Goal: Task Accomplishment & Management: Manage account settings

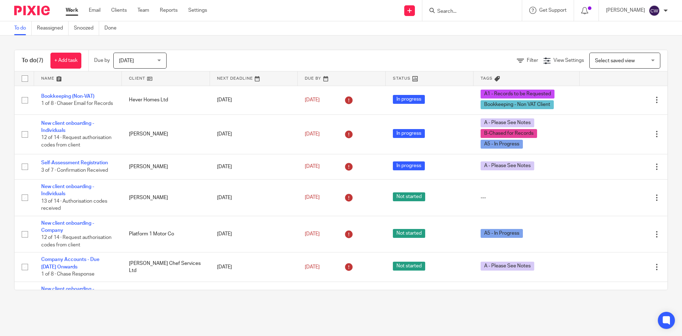
click at [461, 4] on div at bounding box center [471, 10] width 99 height 21
click at [459, 9] on input "Search" at bounding box center [469, 12] width 64 height 6
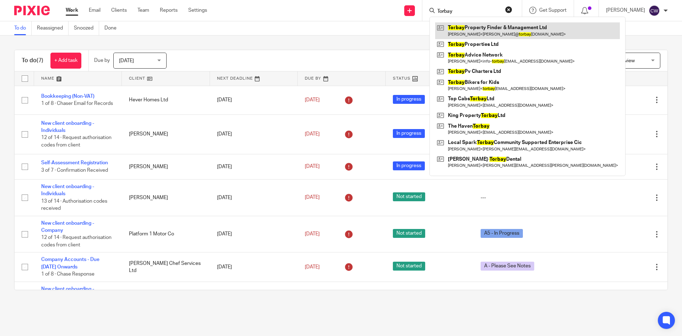
type input "Torbay"
click at [483, 38] on link at bounding box center [527, 30] width 185 height 16
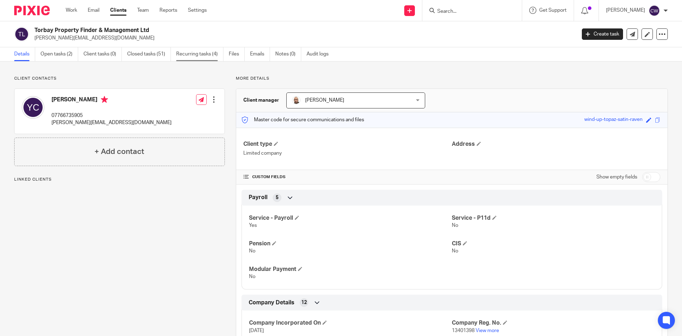
click at [193, 52] on link "Recurring tasks (4)" at bounding box center [199, 54] width 47 height 14
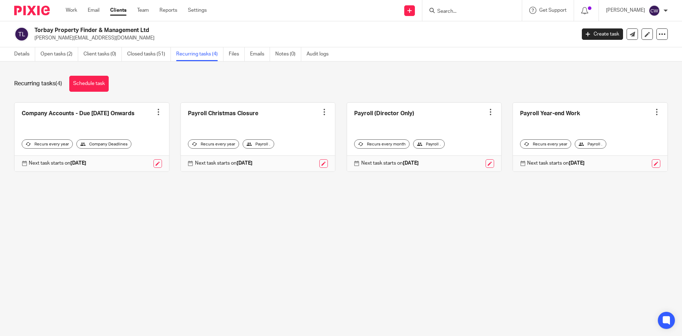
click at [457, 9] on input "Search" at bounding box center [469, 12] width 64 height 6
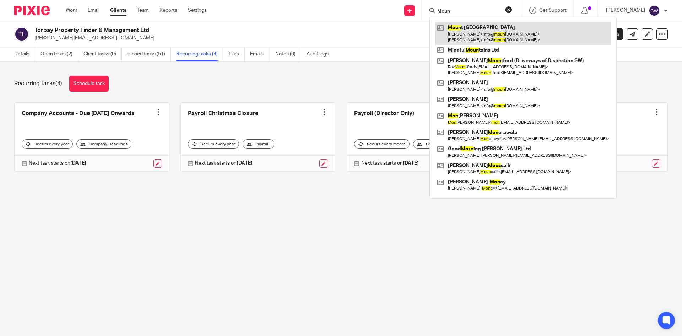
type input "Moun"
click at [488, 35] on link at bounding box center [523, 33] width 176 height 22
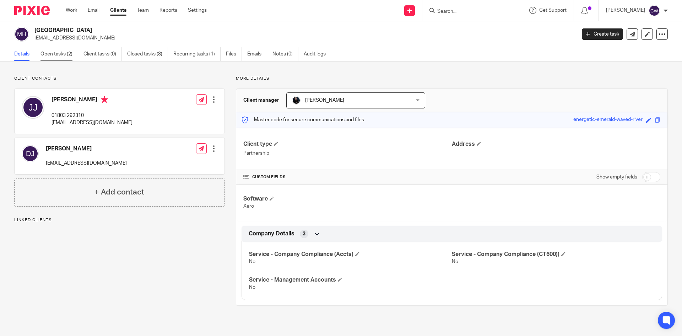
click at [56, 52] on link "Open tasks (2)" at bounding box center [59, 54] width 38 height 14
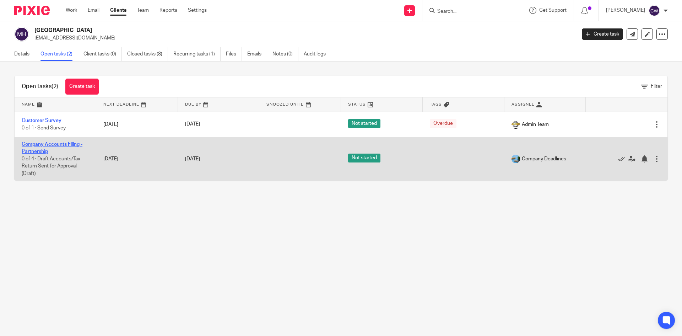
click at [53, 146] on link "Company Accounts Filing - Partnership" at bounding box center [52, 148] width 61 height 12
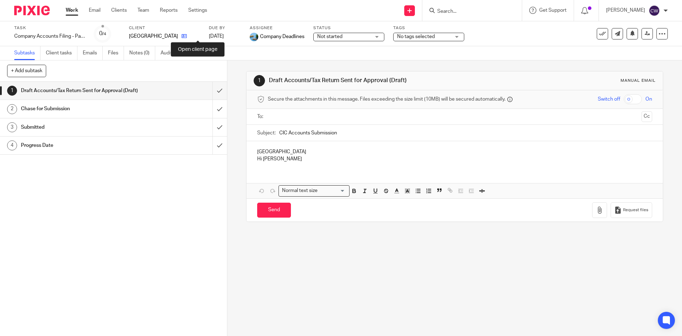
click at [187, 36] on icon at bounding box center [184, 35] width 5 height 5
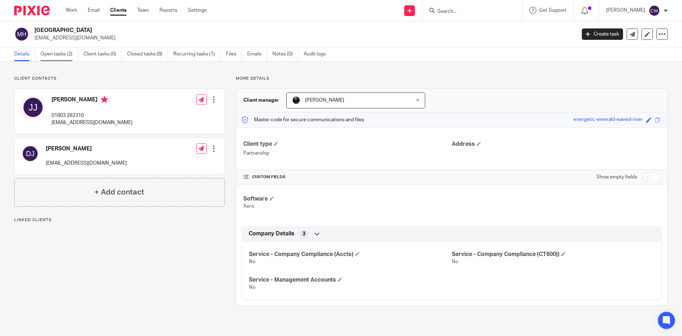
click at [59, 53] on link "Open tasks (2)" at bounding box center [59, 54] width 38 height 14
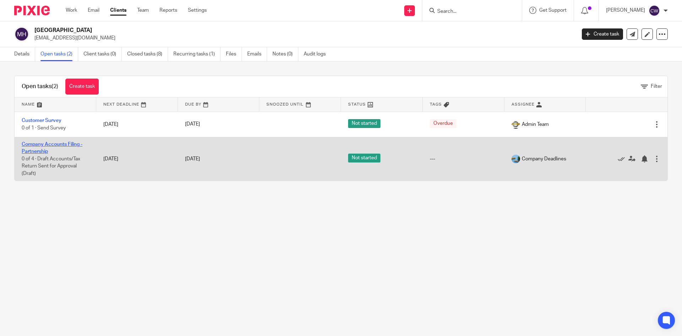
click at [69, 144] on link "Company Accounts Filing - Partnership" at bounding box center [52, 148] width 61 height 12
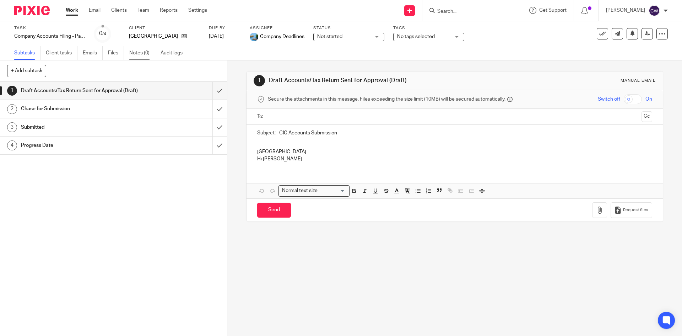
click at [133, 50] on link "Notes (0)" at bounding box center [142, 53] width 26 height 14
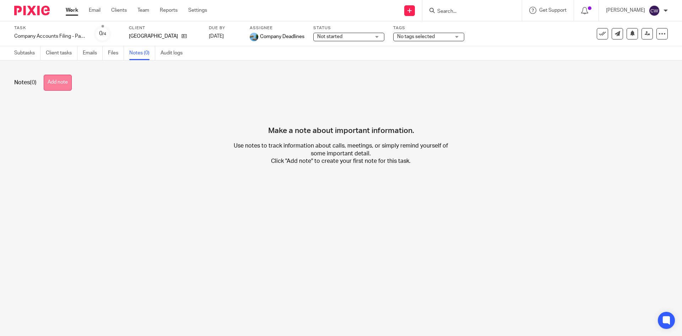
click at [60, 87] on button "Add note" at bounding box center [58, 83] width 28 height 16
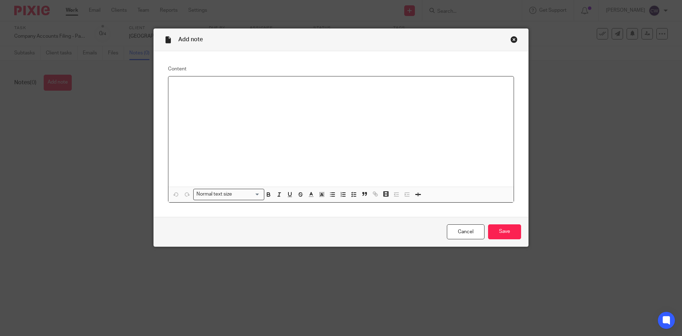
drag, startPoint x: 183, startPoint y: 108, endPoint x: 198, endPoint y: 95, distance: 19.4
click at [198, 95] on div at bounding box center [340, 131] width 345 height 110
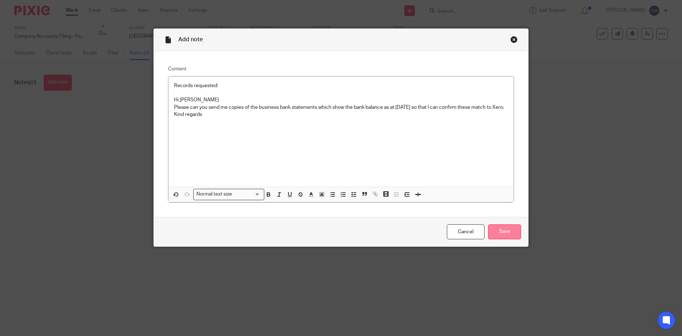
click at [517, 231] on input "Save" at bounding box center [504, 231] width 33 height 15
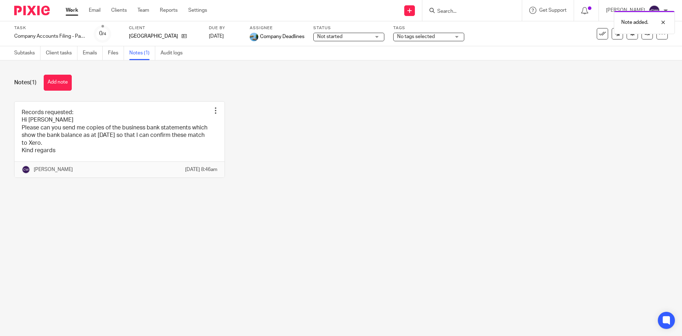
click at [418, 39] on span "No tags selected" at bounding box center [416, 36] width 38 height 5
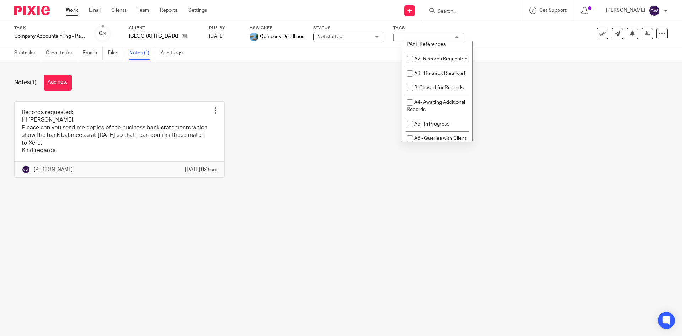
scroll to position [249, 0]
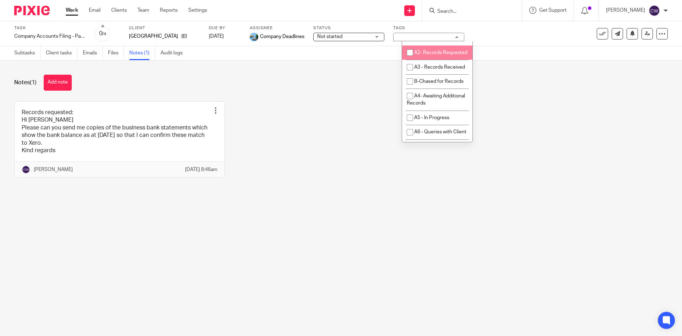
click at [428, 60] on li "A2- Records Requested" at bounding box center [437, 52] width 70 height 15
checkbox input "true"
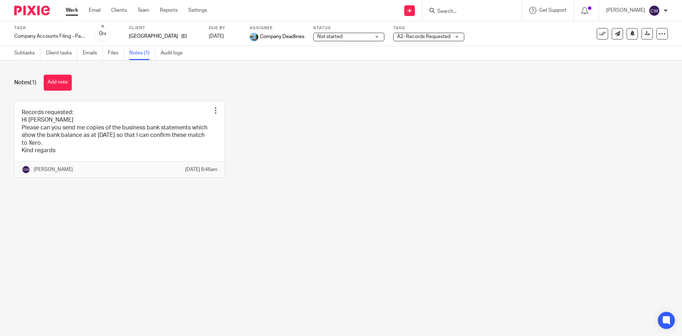
click at [347, 126] on div "Records requested: Hi [PERSON_NAME] Please can you send me copies of the busine…" at bounding box center [335, 144] width 665 height 87
click at [455, 16] on div at bounding box center [471, 10] width 99 height 21
click at [37, 11] on img at bounding box center [32, 11] width 36 height 10
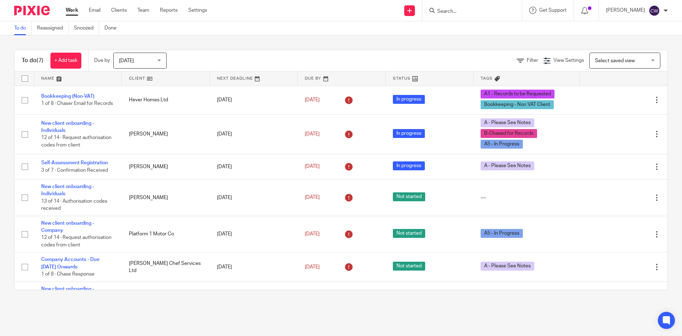
click at [437, 9] on input "Search" at bounding box center [469, 12] width 64 height 6
click at [429, 13] on div at bounding box center [470, 10] width 83 height 9
click at [437, 12] on input "Search" at bounding box center [469, 12] width 64 height 6
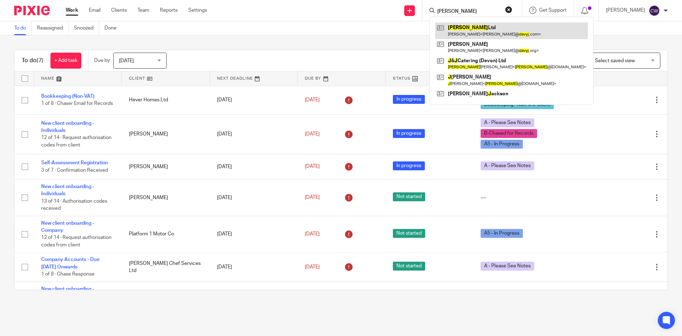
type input "Davy j"
click at [486, 32] on link at bounding box center [511, 30] width 153 height 16
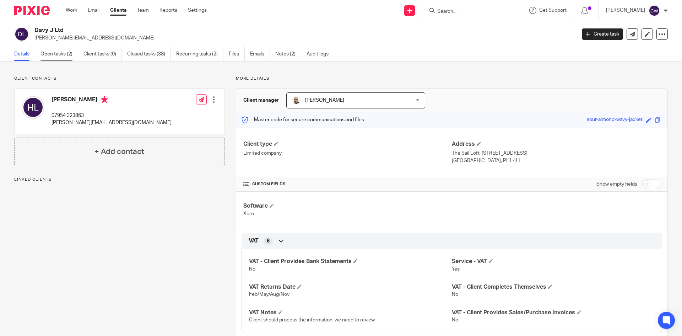
click at [55, 53] on link "Open tasks (2)" at bounding box center [59, 54] width 38 height 14
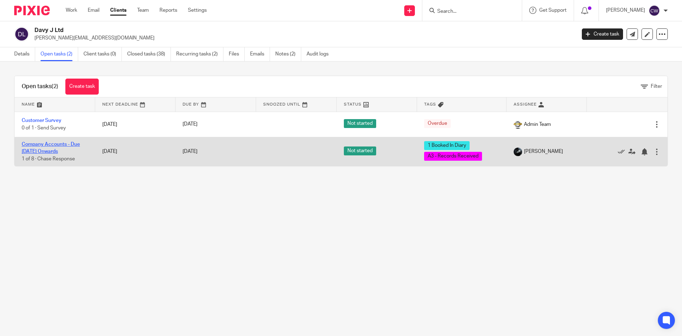
click at [66, 145] on link "Company Accounts - Due [DATE] Onwards" at bounding box center [51, 148] width 58 height 12
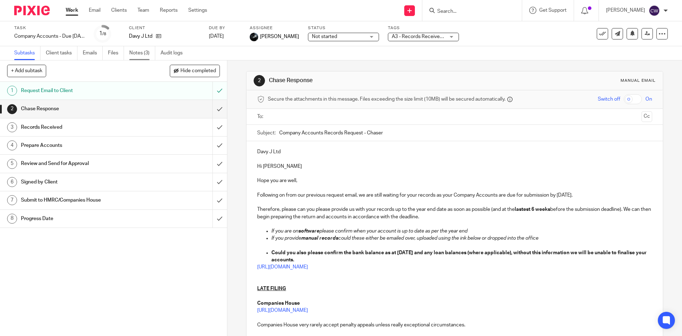
click at [134, 52] on link "Notes (3)" at bounding box center [142, 53] width 26 height 14
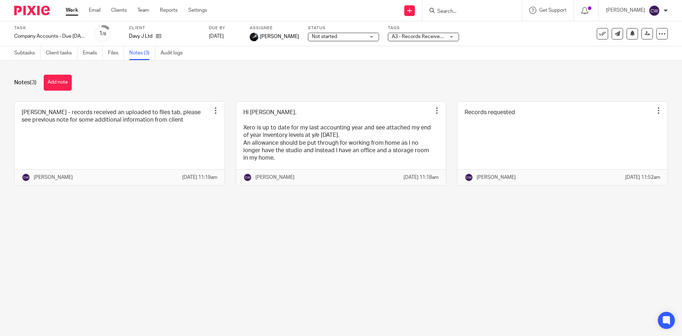
click at [71, 83] on button "Add note" at bounding box center [58, 83] width 28 height 16
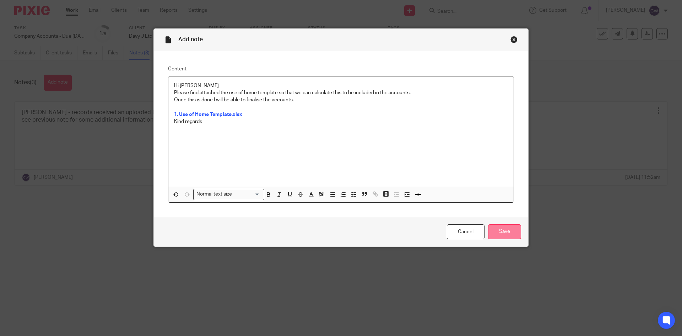
click at [497, 227] on input "Save" at bounding box center [504, 231] width 33 height 15
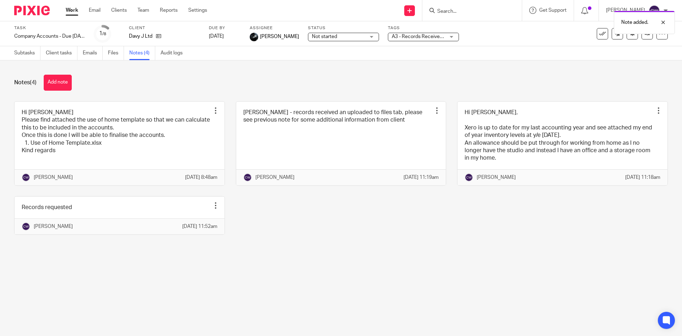
click at [460, 15] on div "Note added." at bounding box center [508, 20] width 334 height 27
click at [445, 10] on div "Note added." at bounding box center [508, 20] width 334 height 27
click at [36, 6] on img at bounding box center [32, 11] width 36 height 10
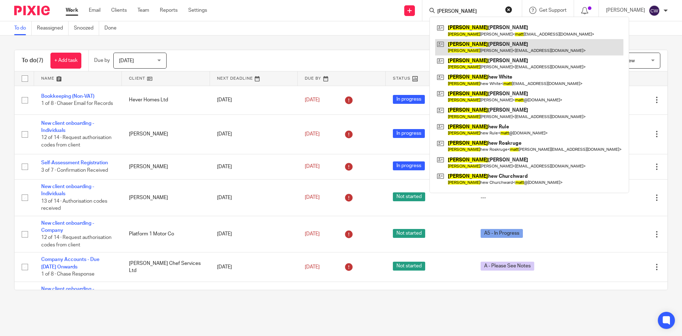
type input "Matt"
click at [490, 45] on link at bounding box center [529, 47] width 188 height 16
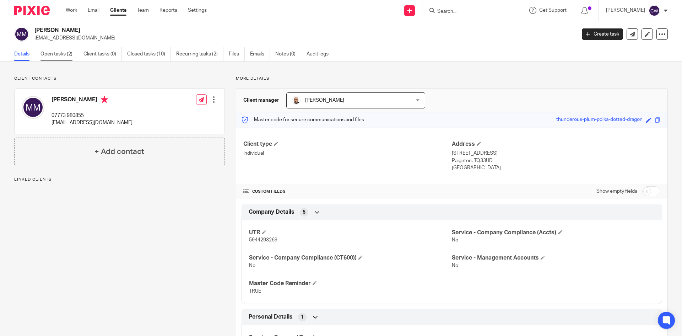
click at [49, 53] on link "Open tasks (2)" at bounding box center [59, 54] width 38 height 14
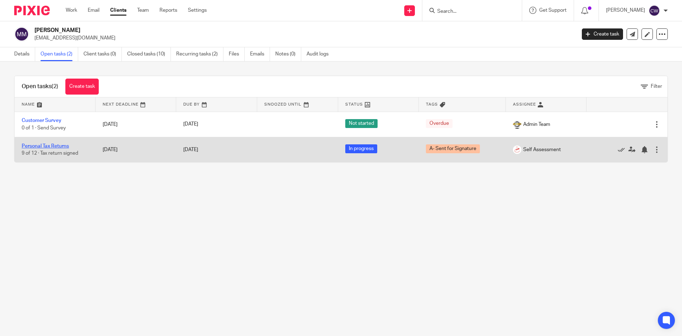
click at [42, 146] on link "Personal Tax Returns" at bounding box center [45, 146] width 47 height 5
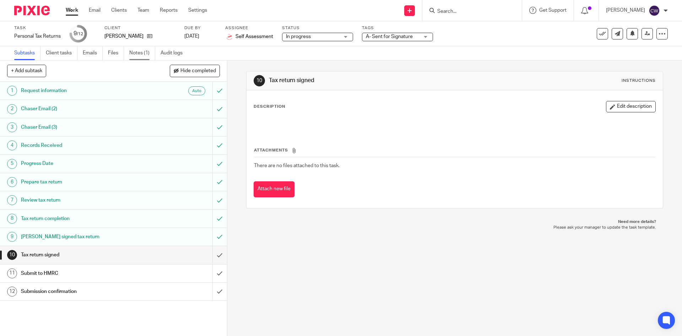
click at [134, 50] on link "Notes (1)" at bounding box center [142, 53] width 26 height 14
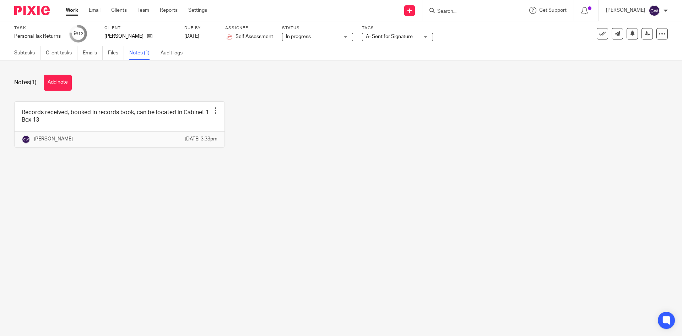
drag, startPoint x: 154, startPoint y: 74, endPoint x: 119, endPoint y: 32, distance: 54.5
click at [151, 75] on div "Notes (1) Add note Records received, booked in records book, can be located in …" at bounding box center [341, 116] width 682 height 112
click at [170, 52] on link "Audit logs" at bounding box center [174, 53] width 27 height 14
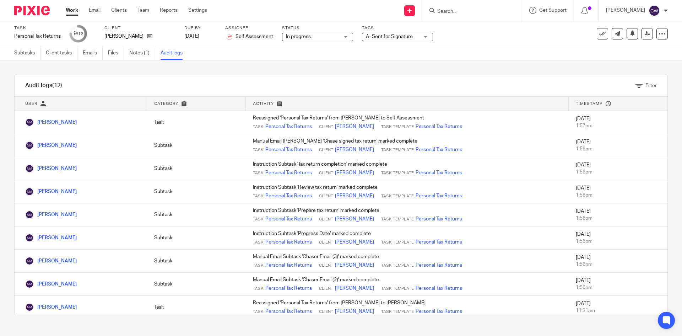
drag, startPoint x: 469, startPoint y: 15, endPoint x: 465, endPoint y: 15, distance: 3.9
click at [465, 15] on input "Search" at bounding box center [469, 12] width 64 height 6
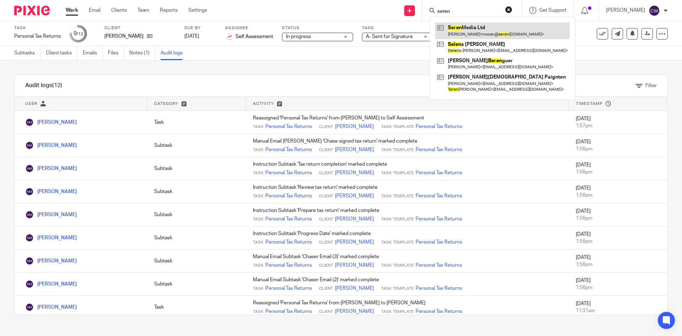
type input "seren"
click at [468, 26] on link at bounding box center [502, 30] width 135 height 16
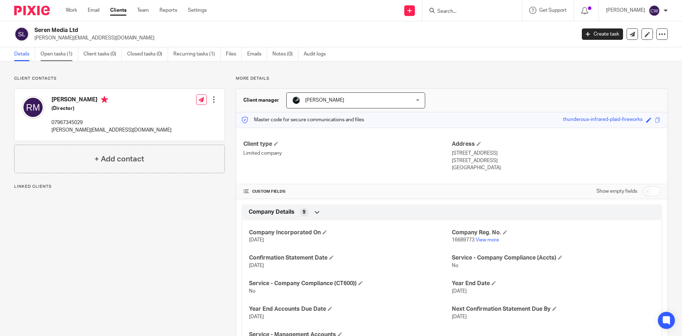
click at [53, 53] on link "Open tasks (1)" at bounding box center [59, 54] width 38 height 14
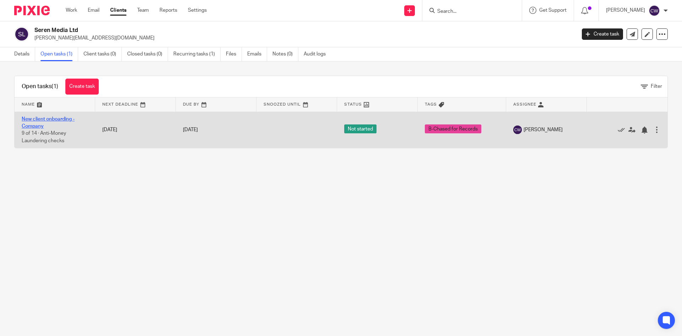
click at [63, 118] on link "New client onboarding - Company" at bounding box center [48, 123] width 53 height 12
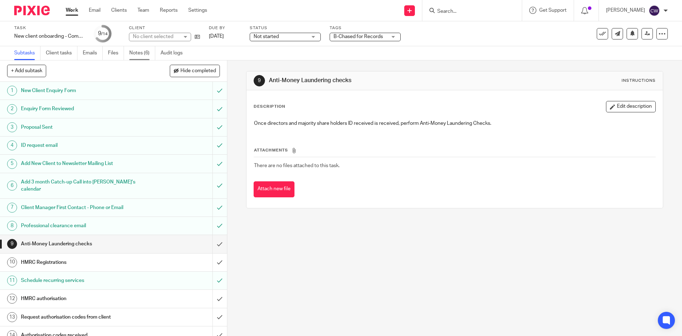
click at [145, 50] on link "Notes (6)" at bounding box center [142, 53] width 26 height 14
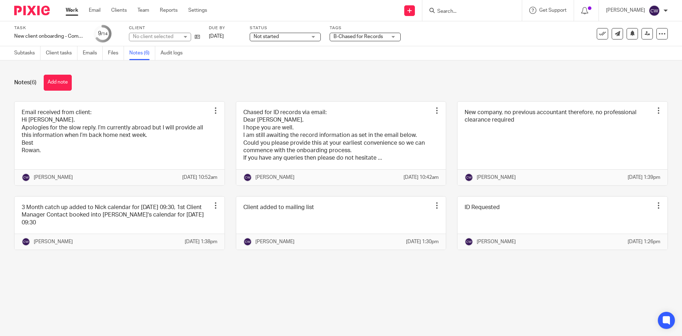
drag, startPoint x: 73, startPoint y: 83, endPoint x: 111, endPoint y: 97, distance: 40.6
click at [73, 83] on div "Notes (6) Add note" at bounding box center [341, 83] width 654 height 16
click at [74, 83] on div "Notes (6) Add note" at bounding box center [341, 83] width 654 height 16
click at [66, 84] on button "Add note" at bounding box center [58, 83] width 28 height 16
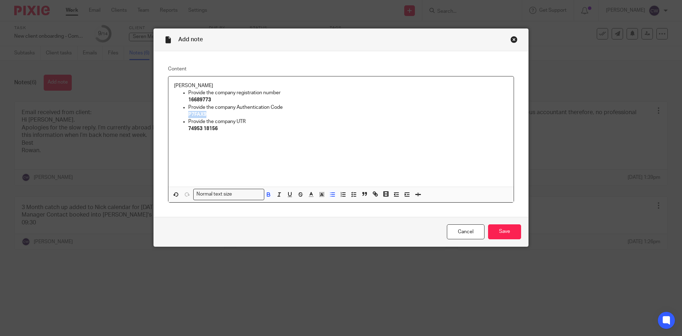
drag, startPoint x: 200, startPoint y: 113, endPoint x: 186, endPoint y: 112, distance: 14.2
click at [188, 112] on p "P7FAX9" at bounding box center [348, 114] width 320 height 7
drag, startPoint x: 196, startPoint y: 118, endPoint x: 204, endPoint y: 113, distance: 9.8
click at [204, 113] on ul "Provide the company registration number 16689773 Provide the company Authentica…" at bounding box center [341, 114] width 334 height 50
copy strong "P7FAX9"
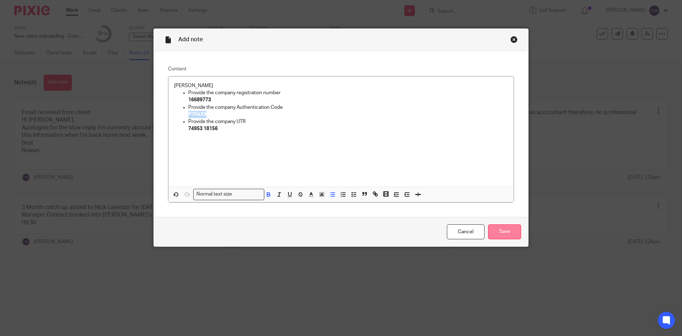
click at [510, 228] on input "Save" at bounding box center [504, 231] width 33 height 15
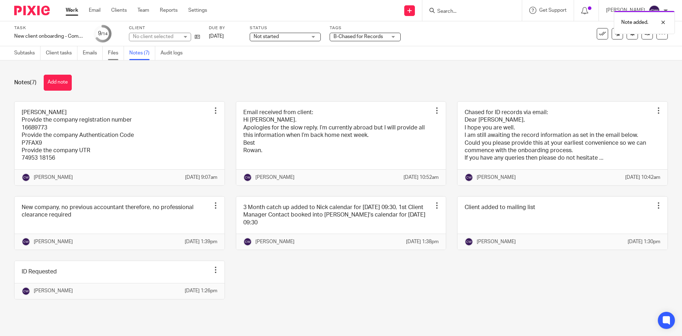
click at [113, 51] on link "Files" at bounding box center [116, 53] width 16 height 14
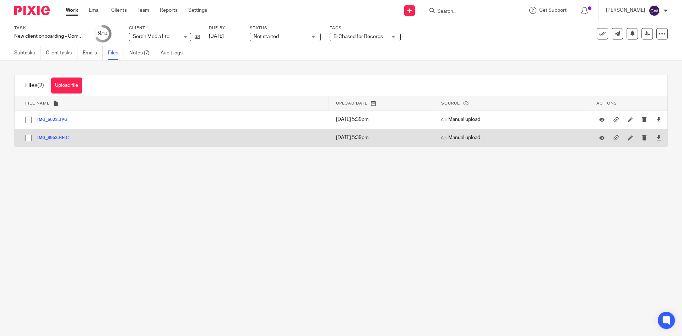
click at [59, 134] on div "IMG_8953.HEIC" at bounding box center [55, 137] width 37 height 7
click at [59, 137] on button "IMG_8953.HEIC" at bounding box center [55, 137] width 37 height 5
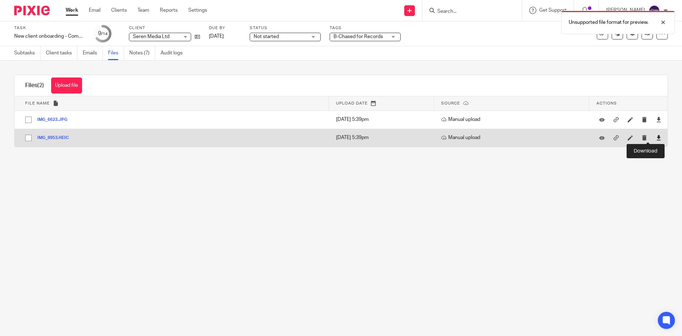
click at [656, 137] on icon at bounding box center [658, 137] width 5 height 5
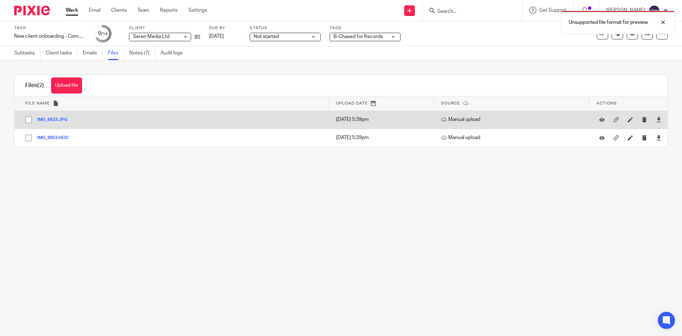
click at [54, 120] on button "IMG_6623.JPG" at bounding box center [55, 119] width 36 height 5
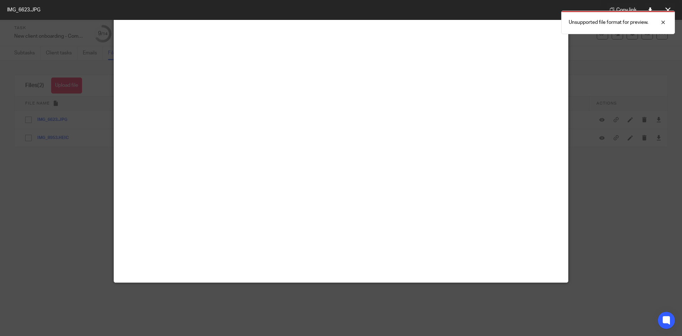
scroll to position [235, 0]
click at [660, 21] on div at bounding box center [657, 22] width 19 height 9
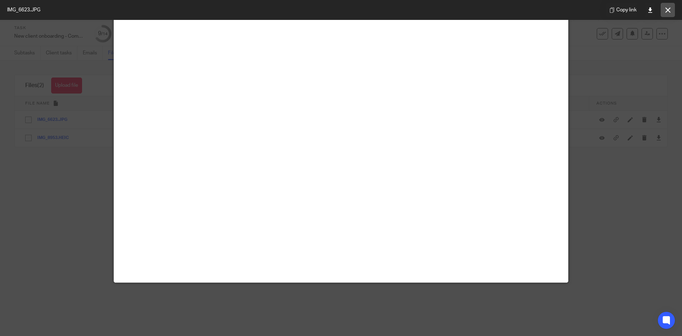
click at [666, 13] on button at bounding box center [668, 10] width 14 height 14
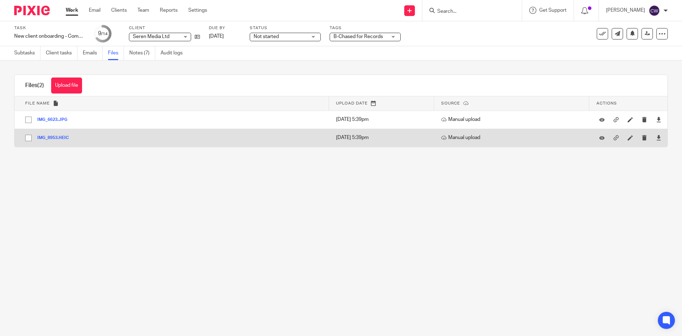
click at [58, 137] on button "IMG_8953.HEIC" at bounding box center [55, 137] width 37 height 5
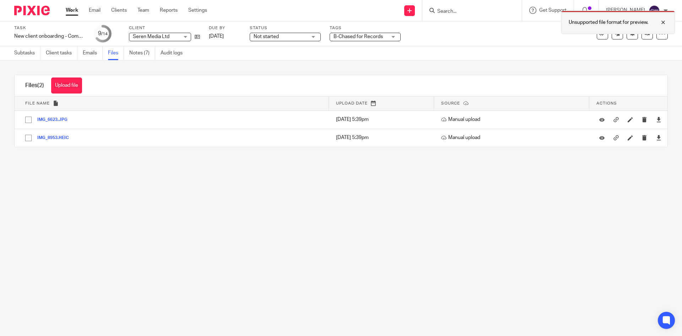
click at [663, 23] on div at bounding box center [657, 22] width 19 height 9
click at [146, 54] on link "Notes (7)" at bounding box center [142, 53] width 26 height 14
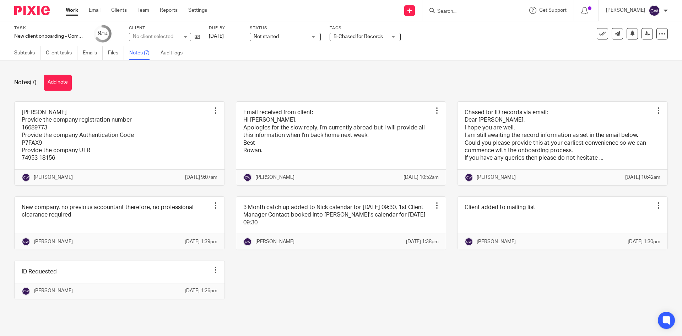
drag, startPoint x: 60, startPoint y: 80, endPoint x: 93, endPoint y: 78, distance: 33.1
click at [60, 80] on button "Add note" at bounding box center [58, 83] width 28 height 16
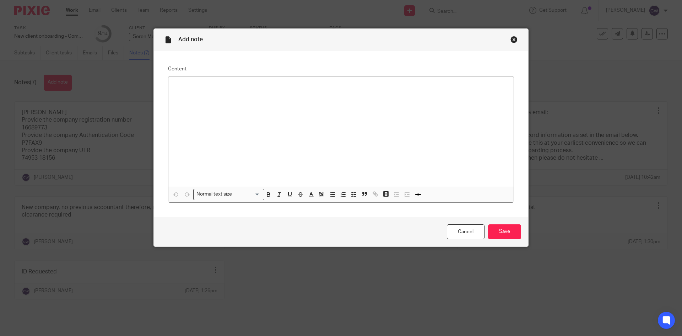
click at [290, 104] on div at bounding box center [340, 131] width 345 height 110
click at [509, 230] on input "Save" at bounding box center [504, 231] width 33 height 15
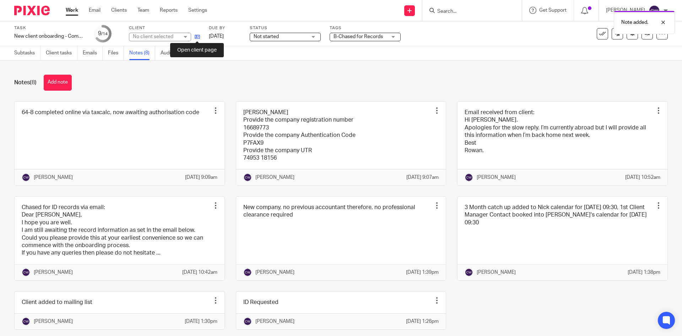
click at [199, 37] on icon at bounding box center [197, 36] width 5 height 5
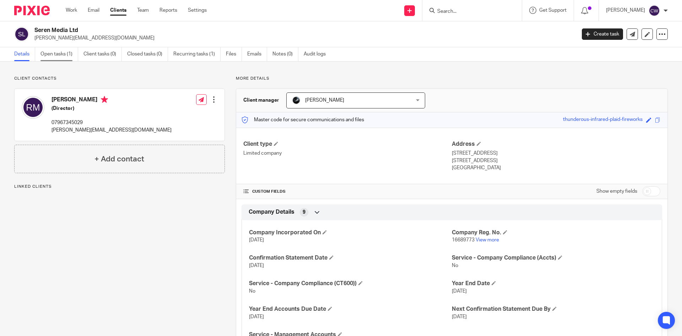
click at [65, 52] on link "Open tasks (1)" at bounding box center [59, 54] width 38 height 14
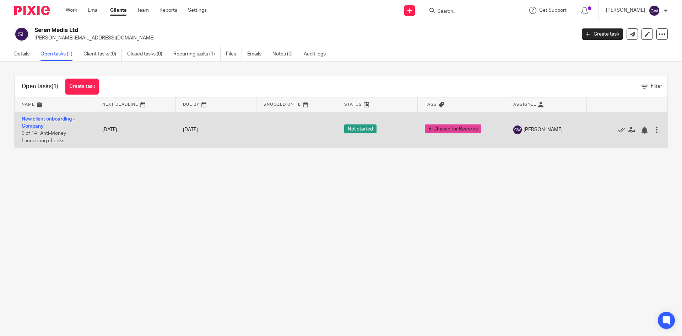
click at [56, 117] on link "New client onboarding - Company" at bounding box center [48, 123] width 53 height 12
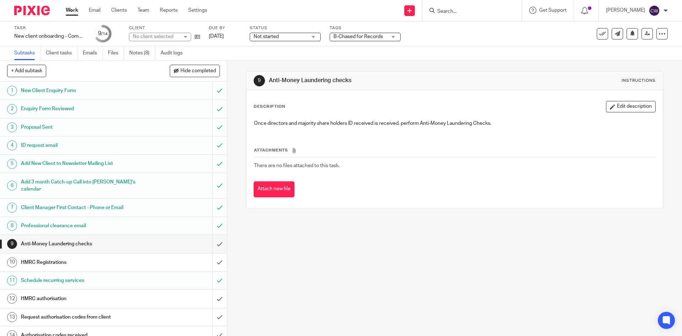
click at [355, 38] on span "B-Chased for Records" at bounding box center [358, 36] width 49 height 5
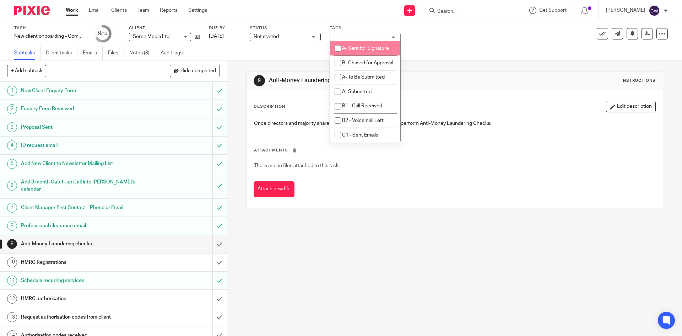
scroll to position [320, 0]
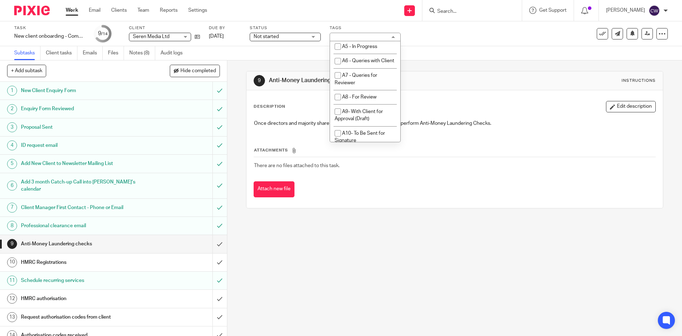
click at [361, 18] on li "B-Chased for Records" at bounding box center [365, 10] width 70 height 15
checkbox input "false"
click at [367, 54] on li "A5 - In Progress" at bounding box center [365, 46] width 70 height 15
checkbox input "true"
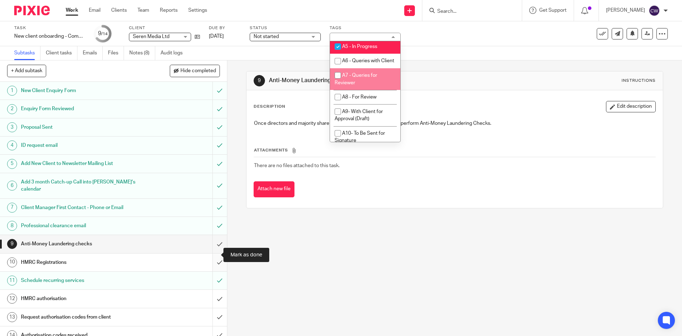
click at [215, 254] on input "submit" at bounding box center [113, 262] width 227 height 18
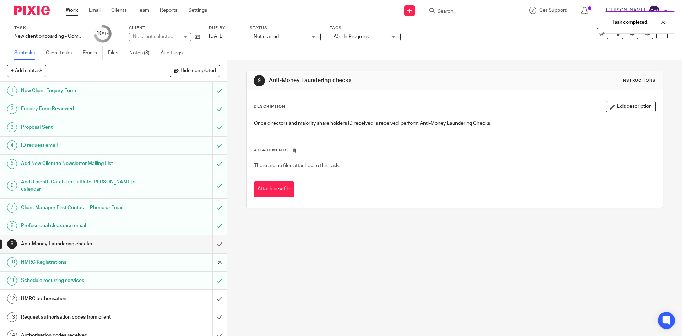
scroll to position [1, 0]
click at [213, 288] on input "submit" at bounding box center [113, 297] width 227 height 18
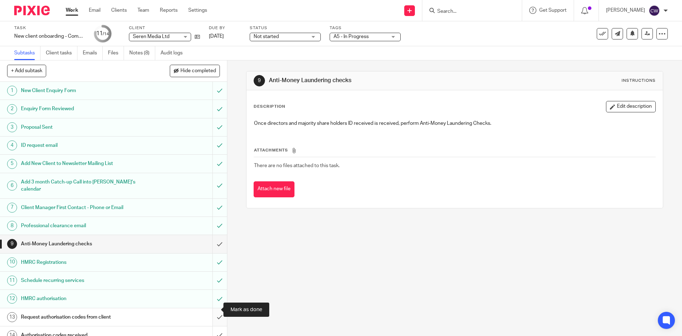
click at [213, 308] on input "submit" at bounding box center [113, 317] width 227 height 18
click at [215, 313] on input "submit" at bounding box center [113, 317] width 227 height 18
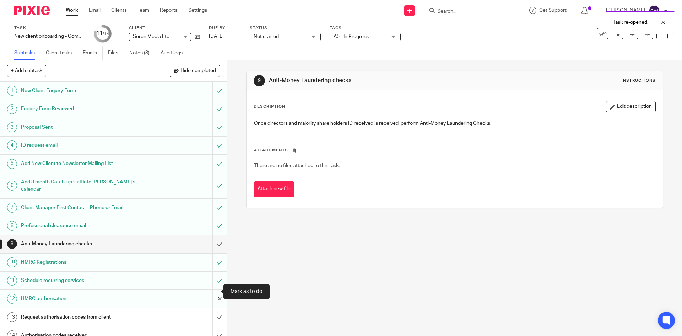
click at [212, 290] on input "submit" at bounding box center [113, 299] width 227 height 18
click at [212, 293] on input "submit" at bounding box center [113, 299] width 227 height 18
click at [215, 238] on input "submit" at bounding box center [113, 244] width 227 height 18
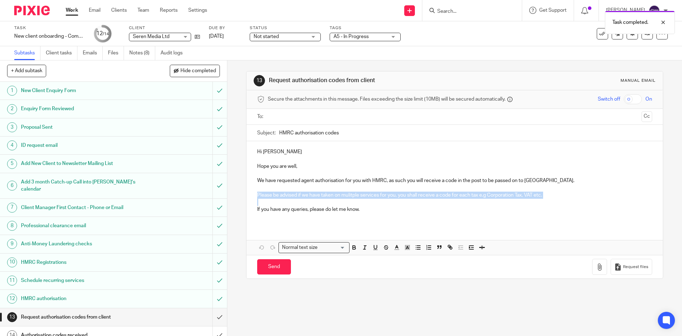
drag, startPoint x: 256, startPoint y: 194, endPoint x: 472, endPoint y: 201, distance: 215.4
click at [472, 201] on div "Hi Rowan Hope you are well, We have requested agent authorisation for you with …" at bounding box center [455, 183] width 416 height 85
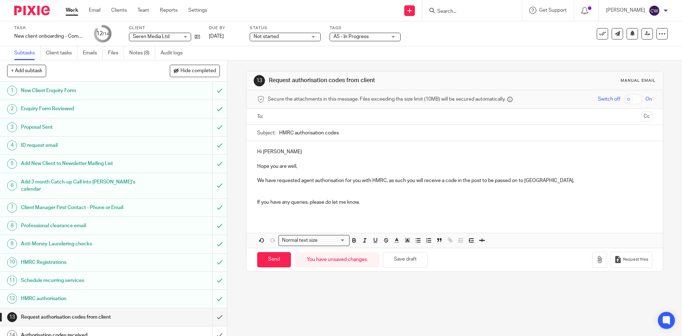
click at [330, 121] on ul at bounding box center [455, 117] width 373 height 12
click at [329, 118] on input "text" at bounding box center [454, 117] width 368 height 8
click at [268, 259] on input "Send" at bounding box center [274, 260] width 34 height 15
type input "Sent"
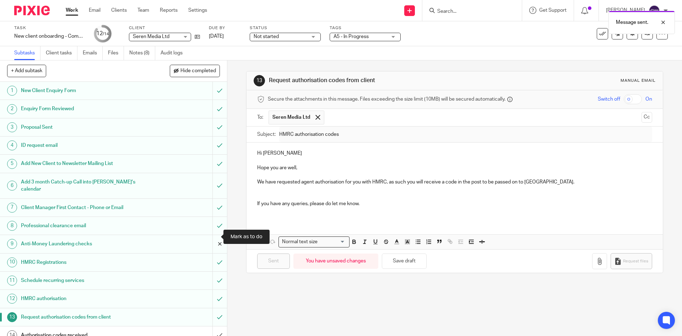
click at [216, 235] on input "submit" at bounding box center [113, 244] width 227 height 18
